Goal: Navigation & Orientation: Find specific page/section

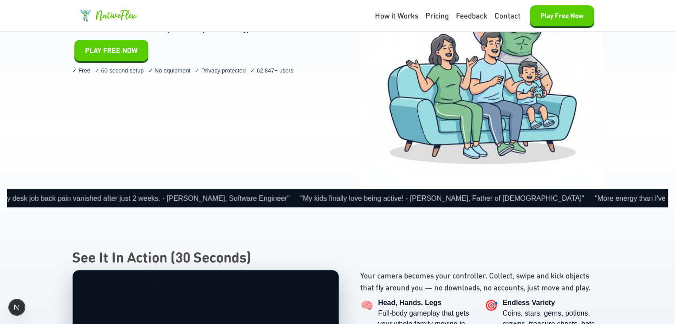
scroll to position [221, 0]
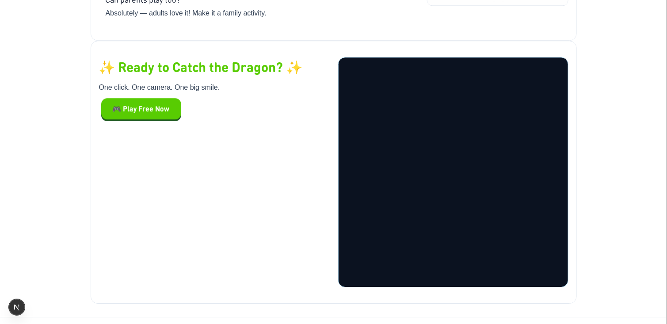
scroll to position [2223, 0]
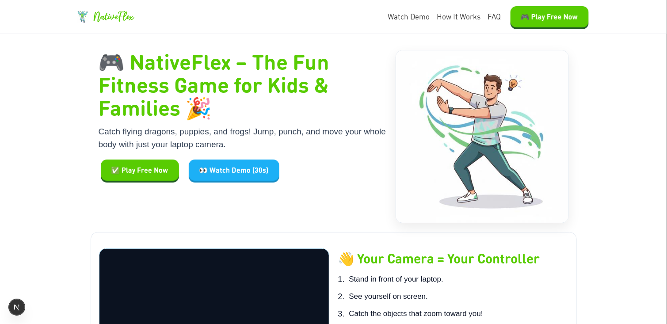
click at [107, 82] on h1 "🎮 NativeFlex – The Fun Fitness Game for Kids & Families 🎉" at bounding box center [243, 84] width 289 height 69
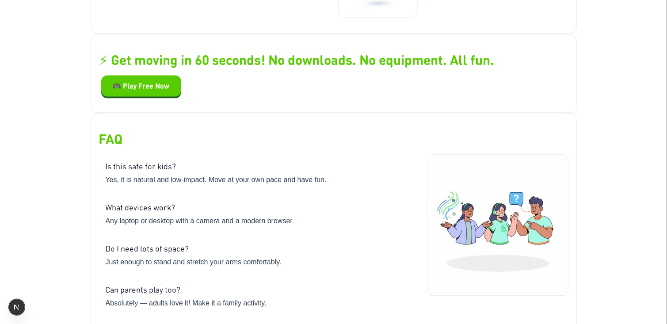
scroll to position [1913, 0]
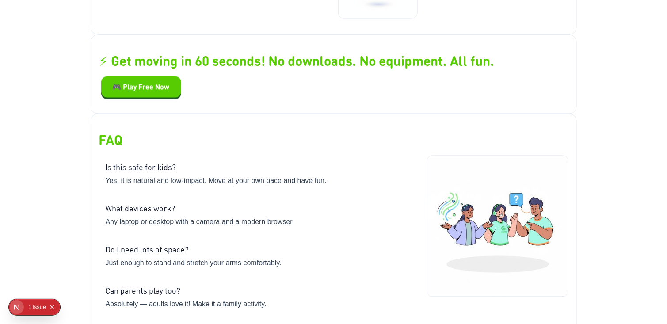
click at [47, 307] on button "Collapse issues badge" at bounding box center [52, 307] width 11 height 11
click at [23, 308] on icon "Open Next.js Dev Tools" at bounding box center [19, 308] width 18 height 18
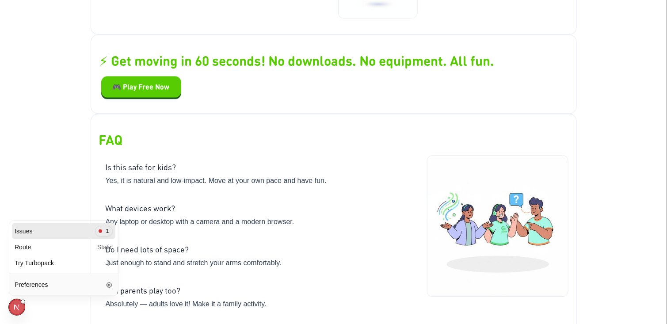
click at [11, 305] on icon "Close Next.js Dev Tools" at bounding box center [19, 308] width 18 height 18
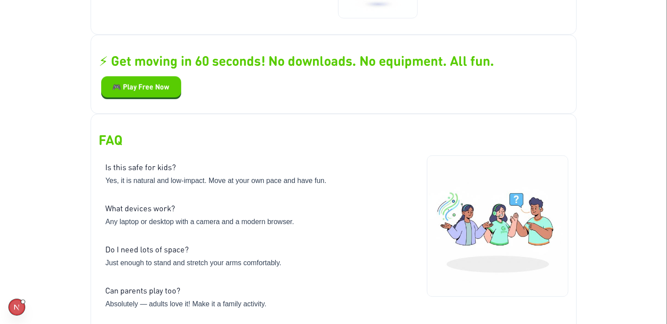
click at [19, 307] on icon "Open Next.js Dev Tools" at bounding box center [19, 308] width 18 height 18
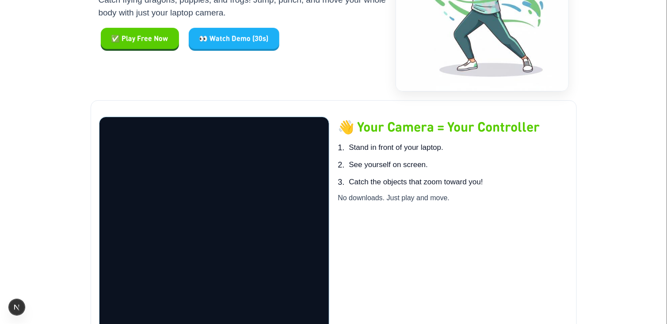
scroll to position [133, 0]
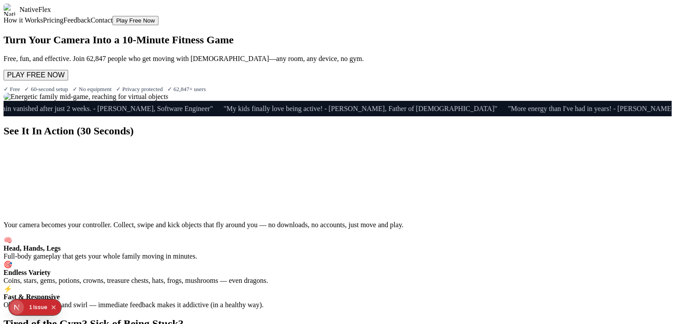
scroll to position [221, 0]
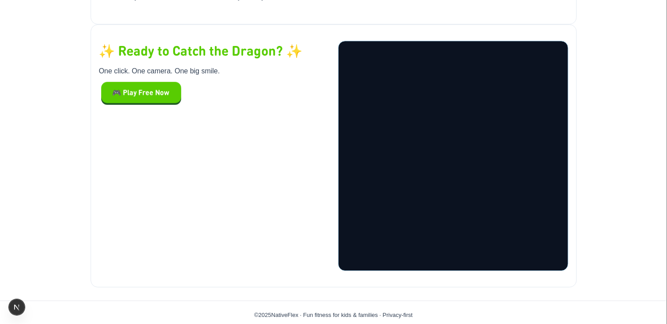
scroll to position [2223, 0]
